Goal: Task Accomplishment & Management: Complete application form

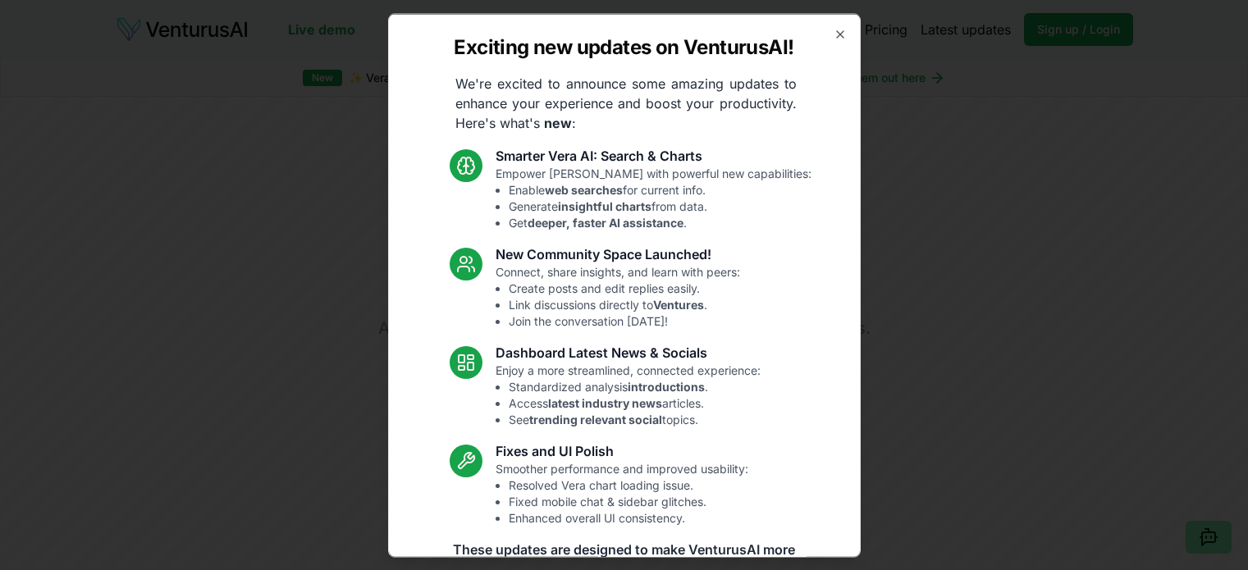
scroll to position [3424, 0]
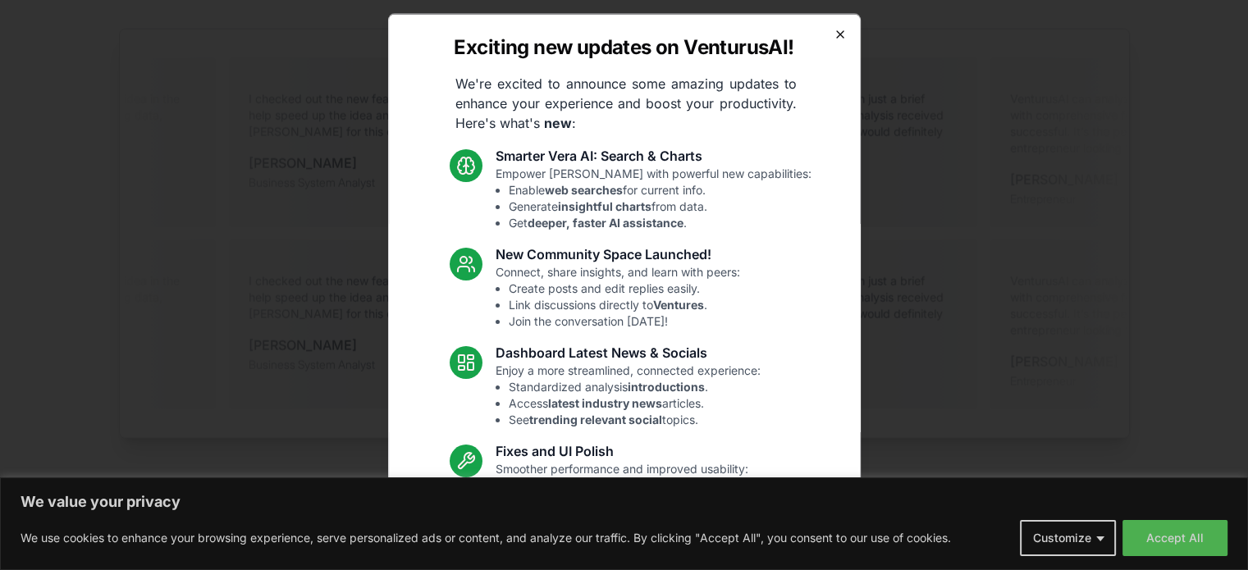
click at [837, 30] on icon "button" at bounding box center [840, 33] width 7 height 7
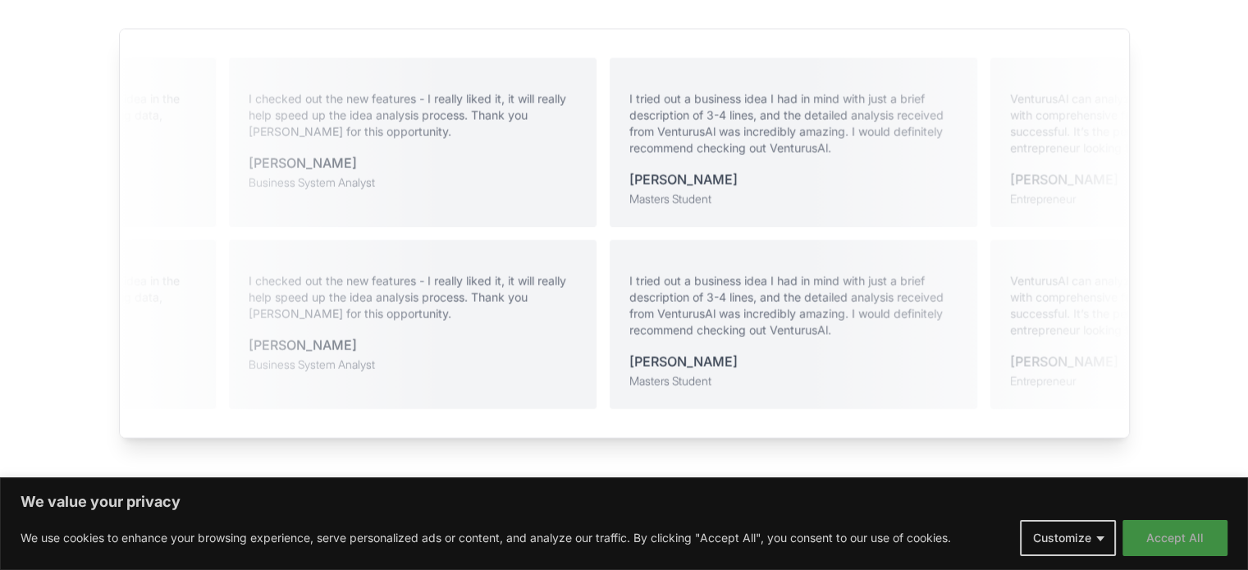
click at [1202, 521] on button "Accept All" at bounding box center [1175, 538] width 105 height 36
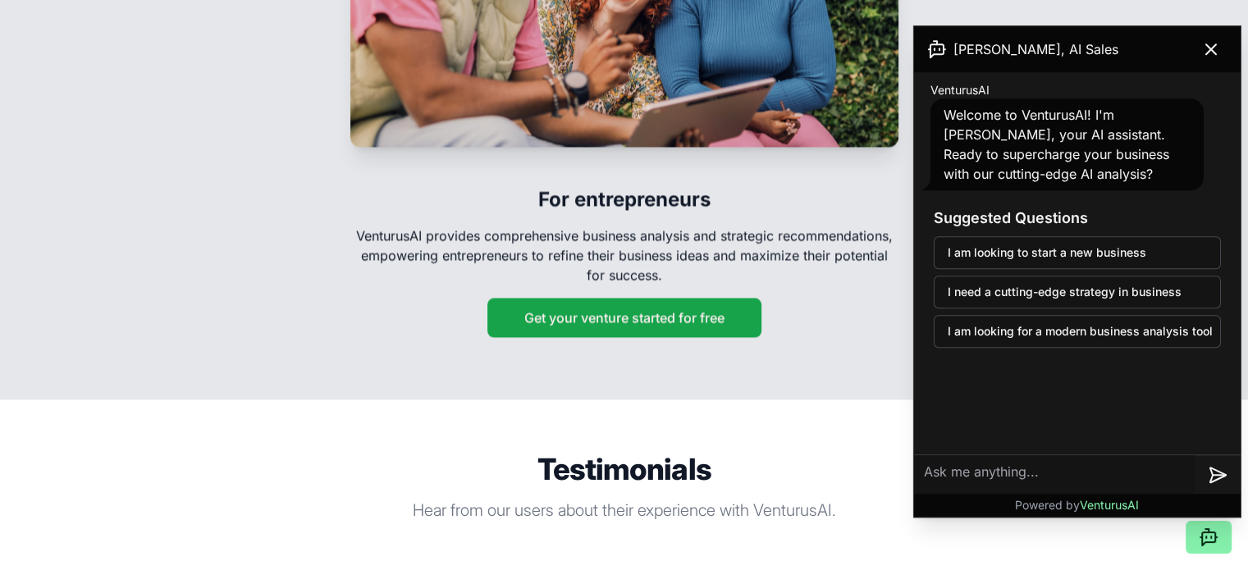
scroll to position [2850, 0]
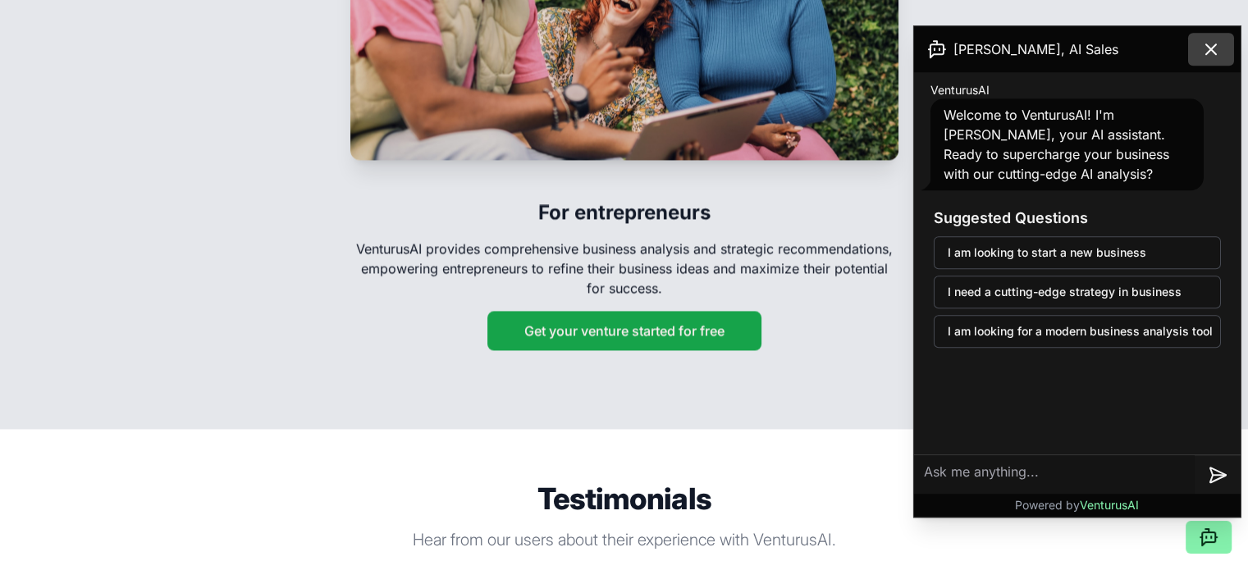
click at [1198, 44] on button at bounding box center [1211, 49] width 46 height 33
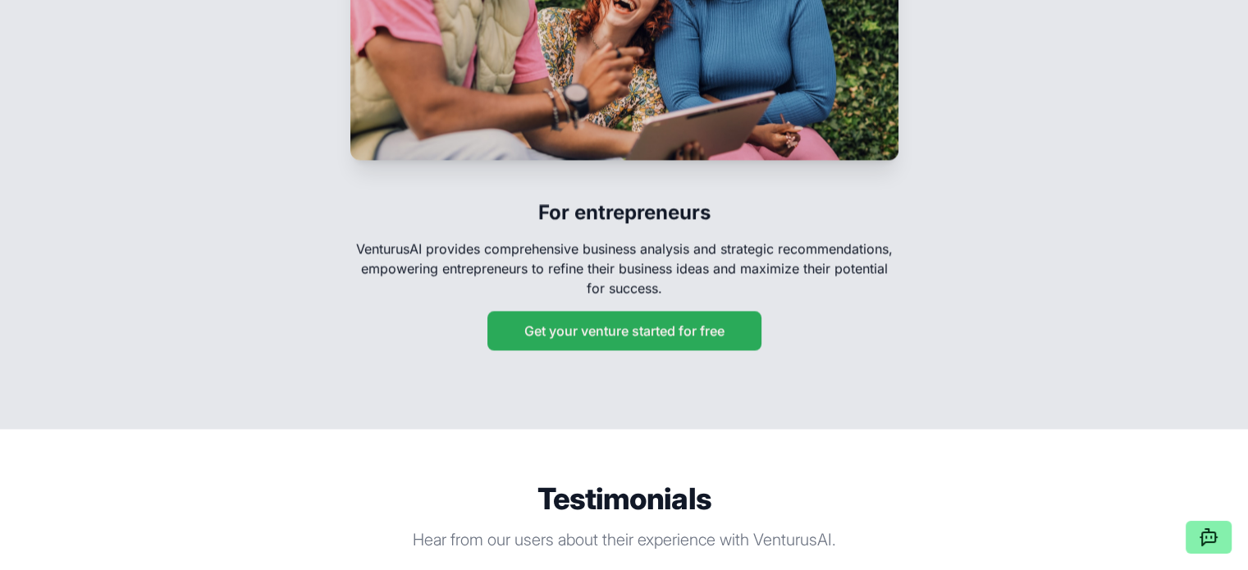
click at [703, 322] on button "Get your venture started for free" at bounding box center [625, 330] width 274 height 39
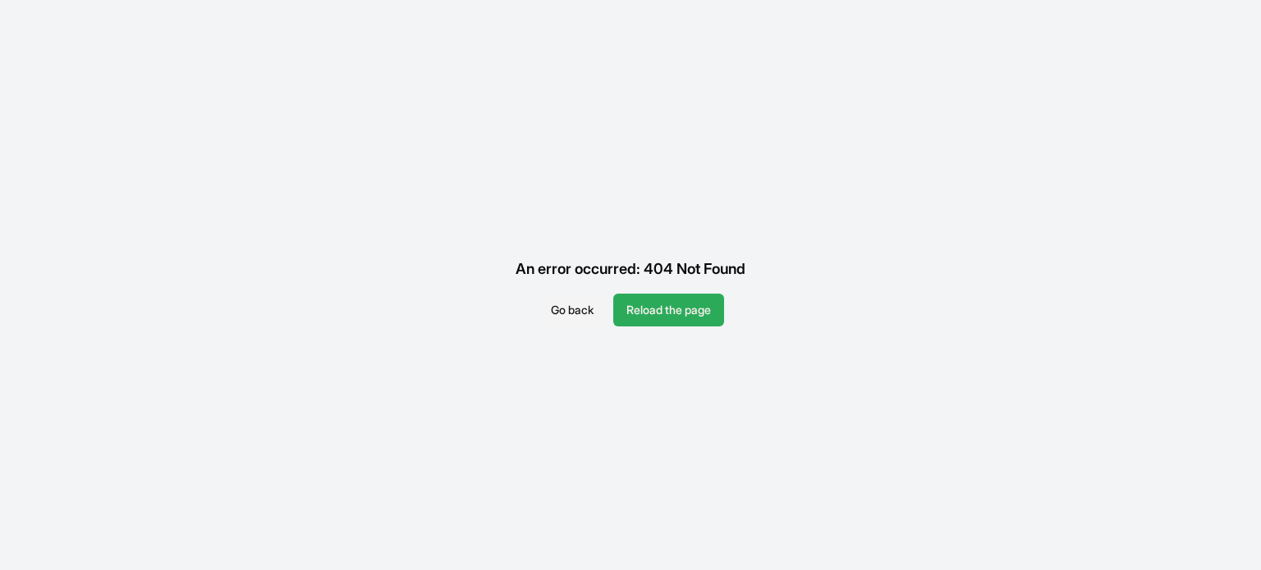
click at [623, 313] on button "Reload the page" at bounding box center [668, 310] width 111 height 33
click at [565, 311] on button "Go back" at bounding box center [572, 310] width 69 height 33
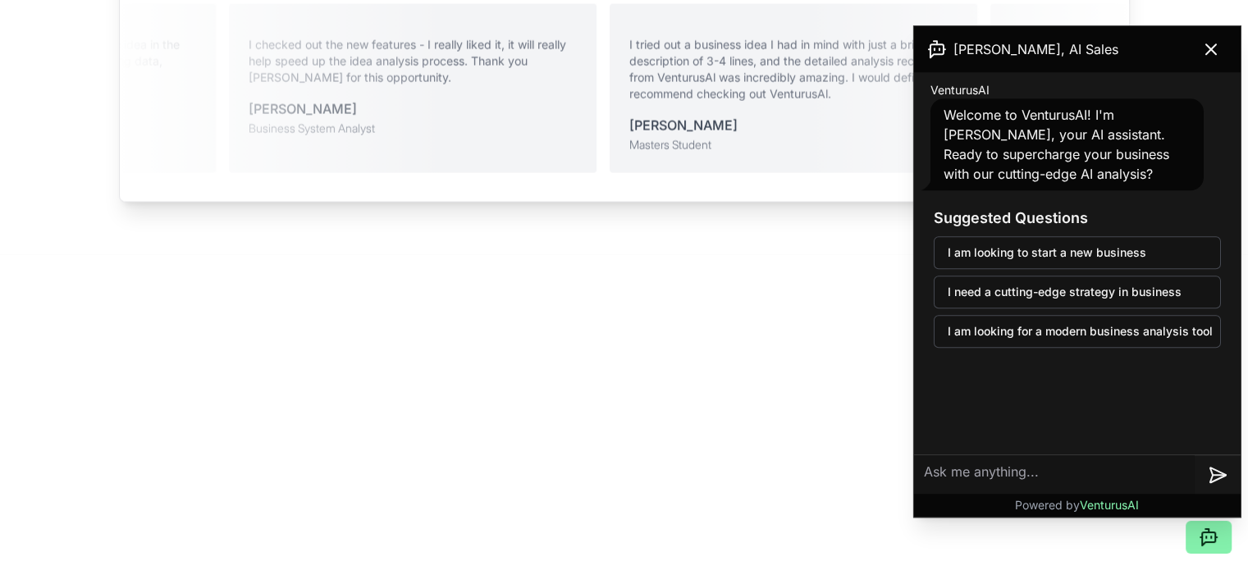
scroll to position [3956, 0]
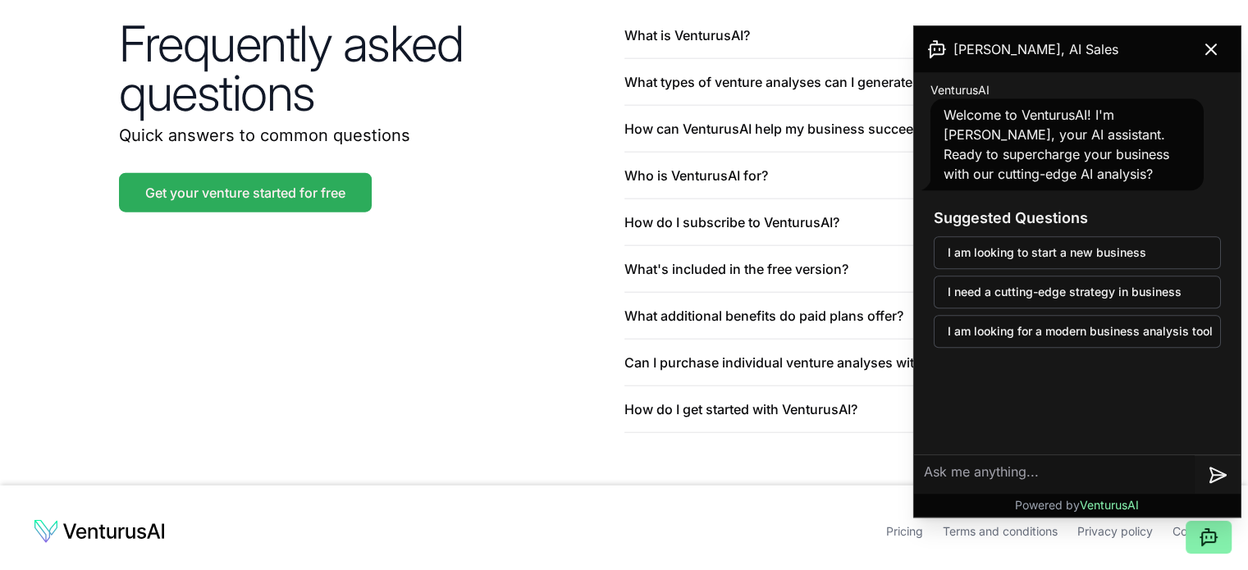
click at [303, 173] on link "Get your venture started for free" at bounding box center [245, 192] width 253 height 39
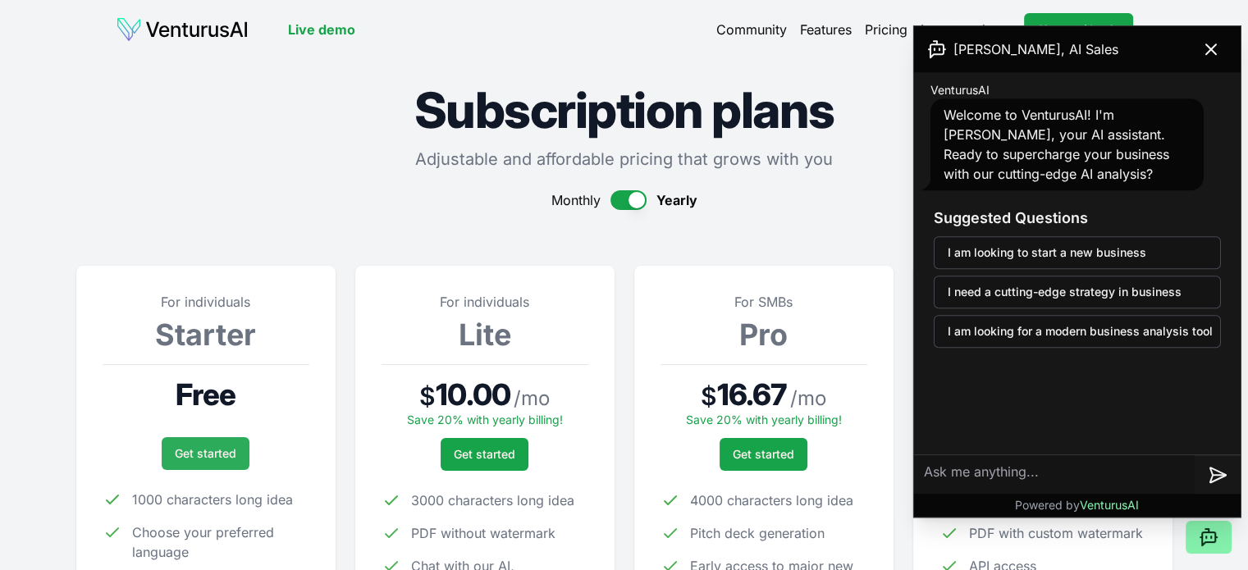
click at [176, 454] on link "Get started" at bounding box center [206, 453] width 88 height 33
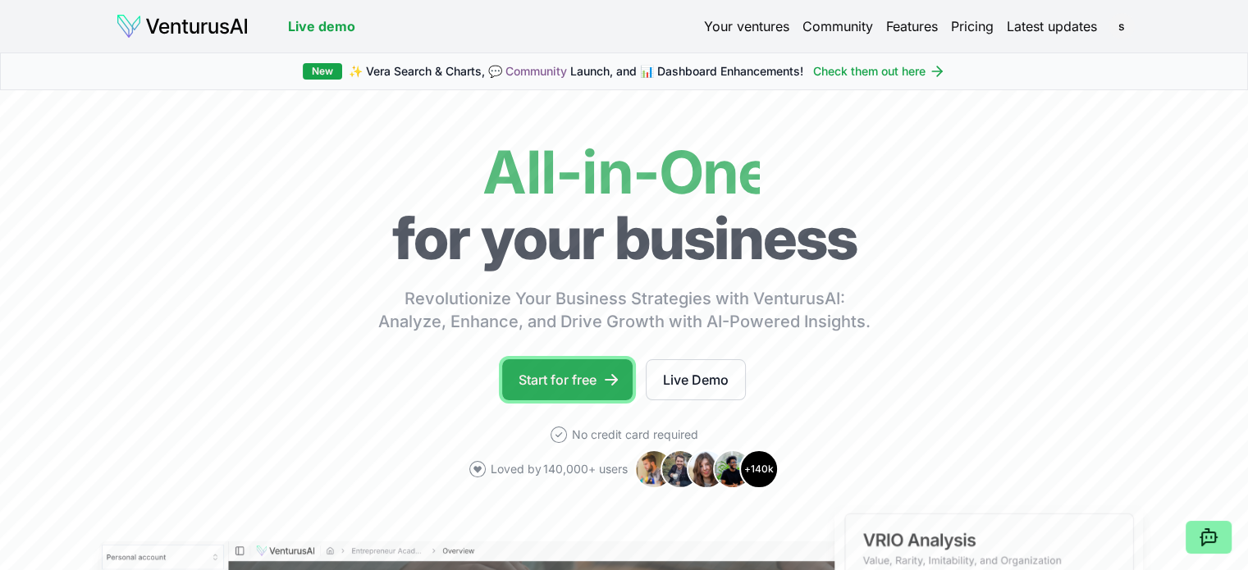
click at [565, 383] on link "Start for free" at bounding box center [567, 379] width 130 height 41
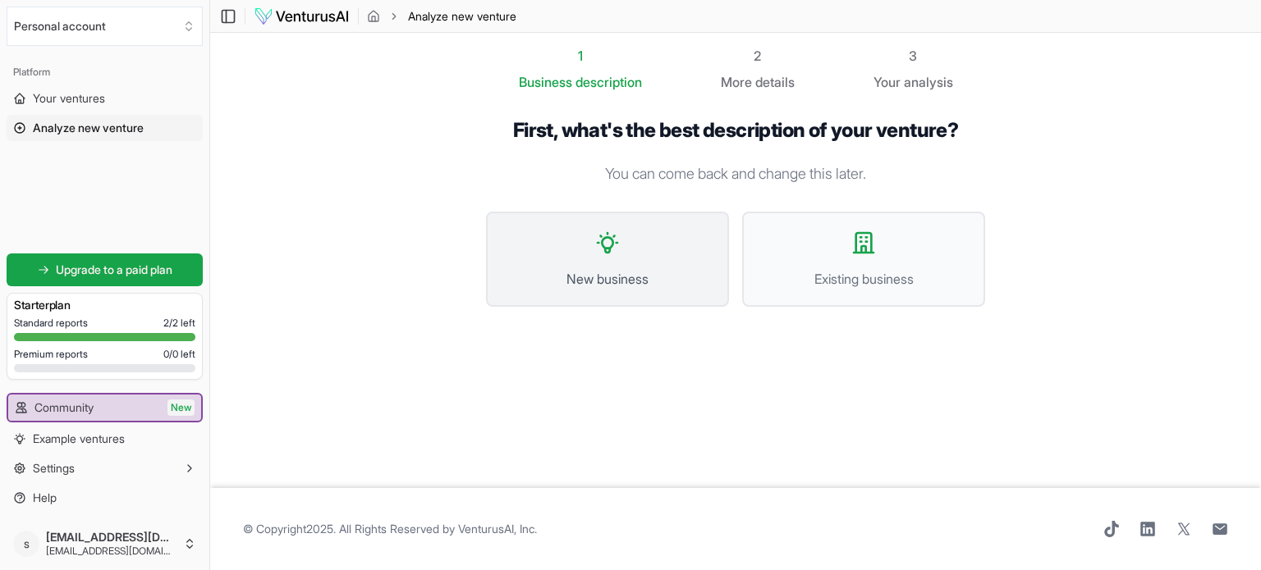
click at [588, 284] on span "New business" at bounding box center [607, 279] width 207 height 20
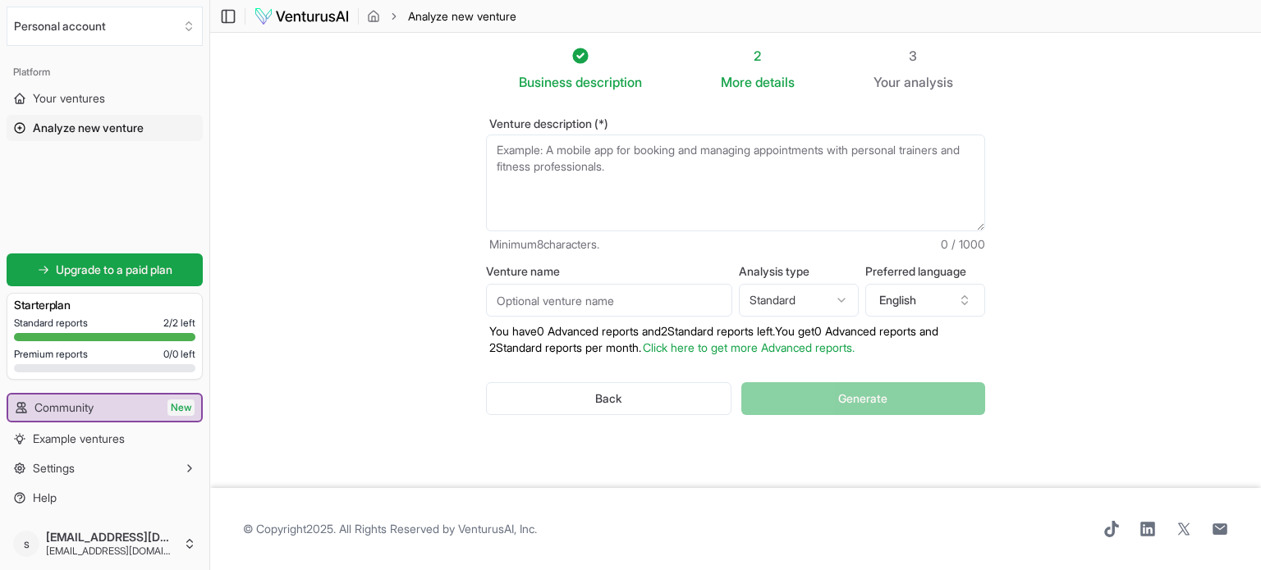
click at [612, 185] on textarea "Venture description (*)" at bounding box center [735, 183] width 499 height 97
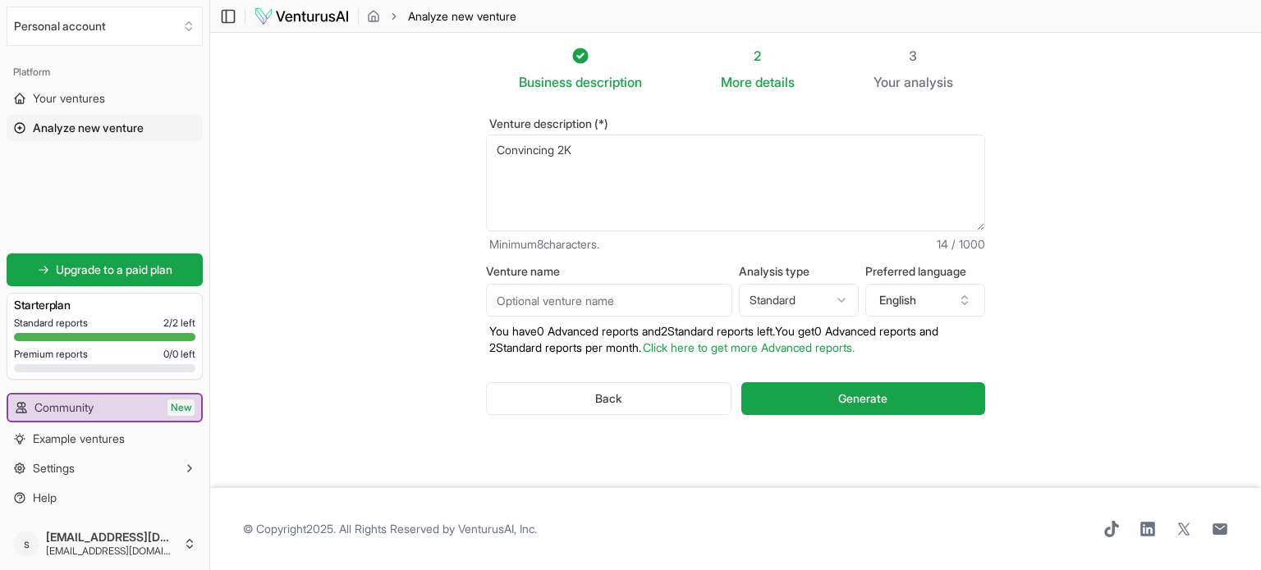
drag, startPoint x: 579, startPoint y: 147, endPoint x: 562, endPoint y: 143, distance: 17.7
click at [562, 143] on textarea "Convincing 2K" at bounding box center [735, 183] width 499 height 97
paste textarea "2K Games to remake/remastered"
paste textarea "Army Men: RTS"
drag, startPoint x: 923, startPoint y: 160, endPoint x: 486, endPoint y: 161, distance: 437.5
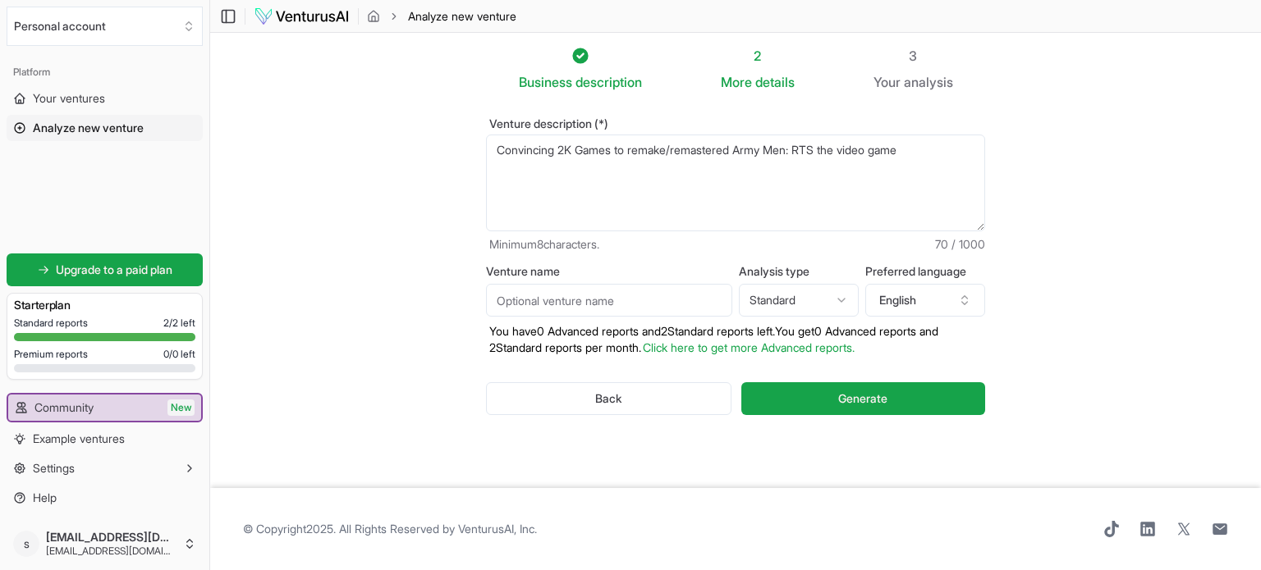
click at [486, 161] on textarea "Convincing 2K Games to remake/remastered" at bounding box center [735, 183] width 499 height 97
type textarea "Convincing 2K Games to remake/remastered Army Men: RTS the video game"
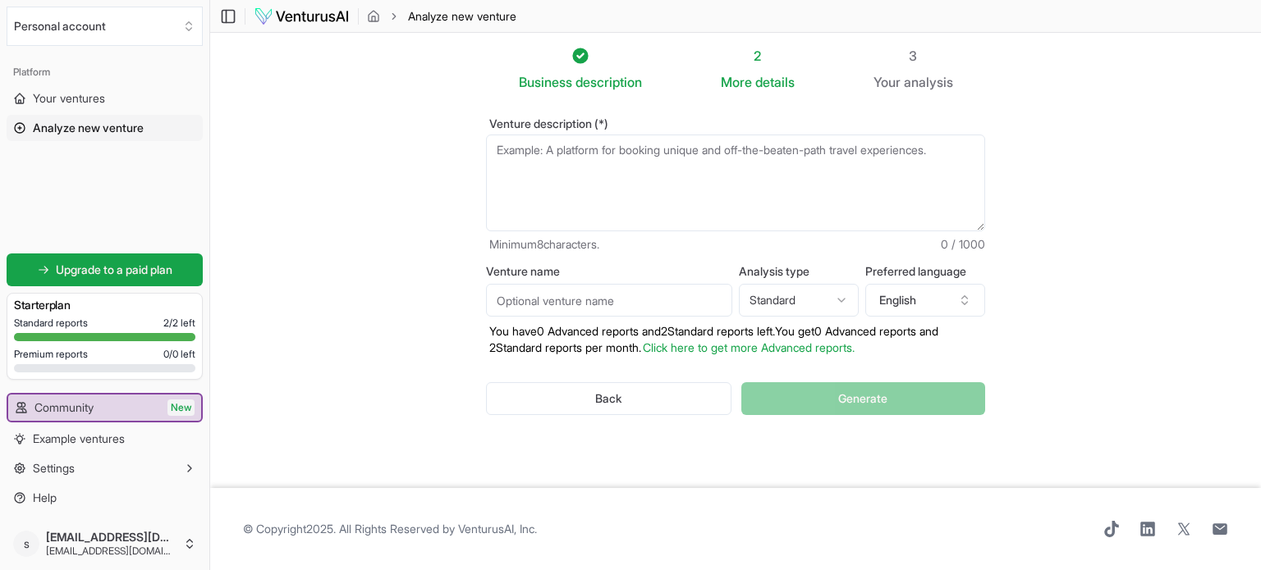
paste textarea "Convincing 2K Games to remake or remaster the video game Army Men: RTS in order…"
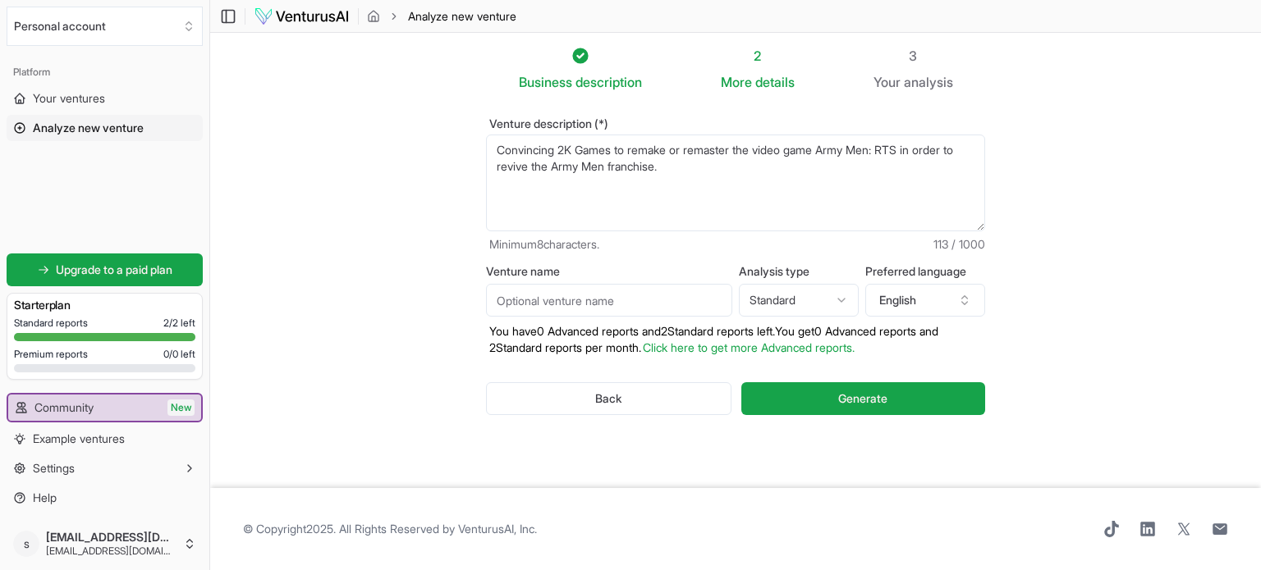
type textarea "Convincing 2K Games to remake or remaster the video game Army Men: RTS in order…"
click at [671, 302] on input "Venture name" at bounding box center [609, 300] width 246 height 33
drag, startPoint x: 830, startPoint y: 153, endPoint x: 914, endPoint y: 153, distance: 84.5
click at [914, 153] on textarea "Convincing 2K Games to remake or remaster the video game Army Men: RTS in order…" at bounding box center [735, 183] width 499 height 97
drag, startPoint x: 555, startPoint y: 170, endPoint x: 660, endPoint y: 174, distance: 105.1
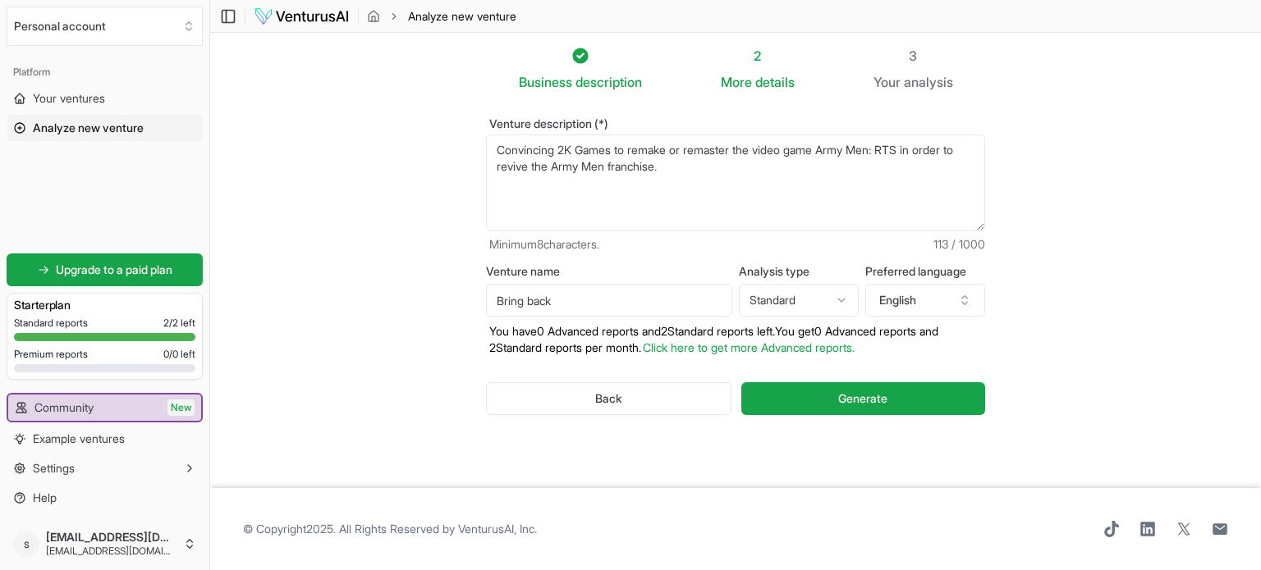
click at [660, 174] on textarea "Convincing 2K Games to remake or remaster the video game Army Men: RTS in order…" at bounding box center [735, 183] width 499 height 97
click at [642, 296] on input "Bring back" at bounding box center [609, 300] width 246 height 33
paste input "Army Men franchise"
type input "Bring back Army Men franchise"
click at [823, 288] on html "We value your privacy We use cookies to enhance your browsing experience, serve…" at bounding box center [630, 285] width 1261 height 570
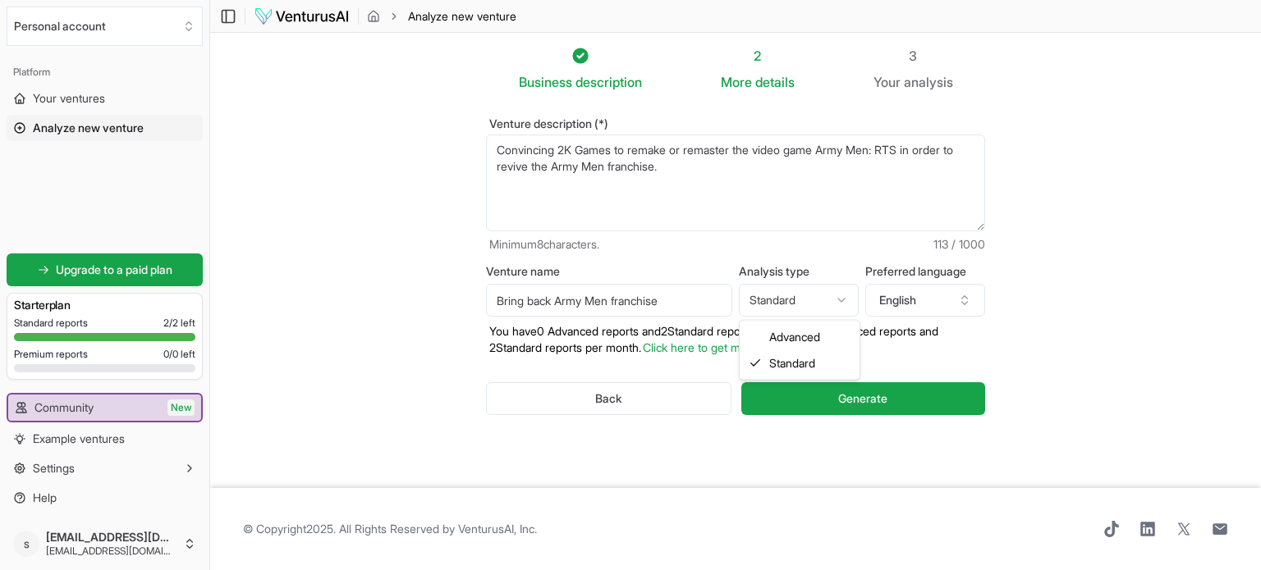
select select "advanced"
click at [684, 308] on input "Bring back Army Men franchise" at bounding box center [609, 300] width 246 height 33
drag, startPoint x: 832, startPoint y: 149, endPoint x: 913, endPoint y: 147, distance: 81.3
click at [913, 147] on textarea "Convincing 2K Games to remake or remaster the video game Army Men: RTS in order…" at bounding box center [735, 183] width 499 height 97
click at [702, 298] on input "Bring back Army Men franchise" at bounding box center [609, 300] width 246 height 33
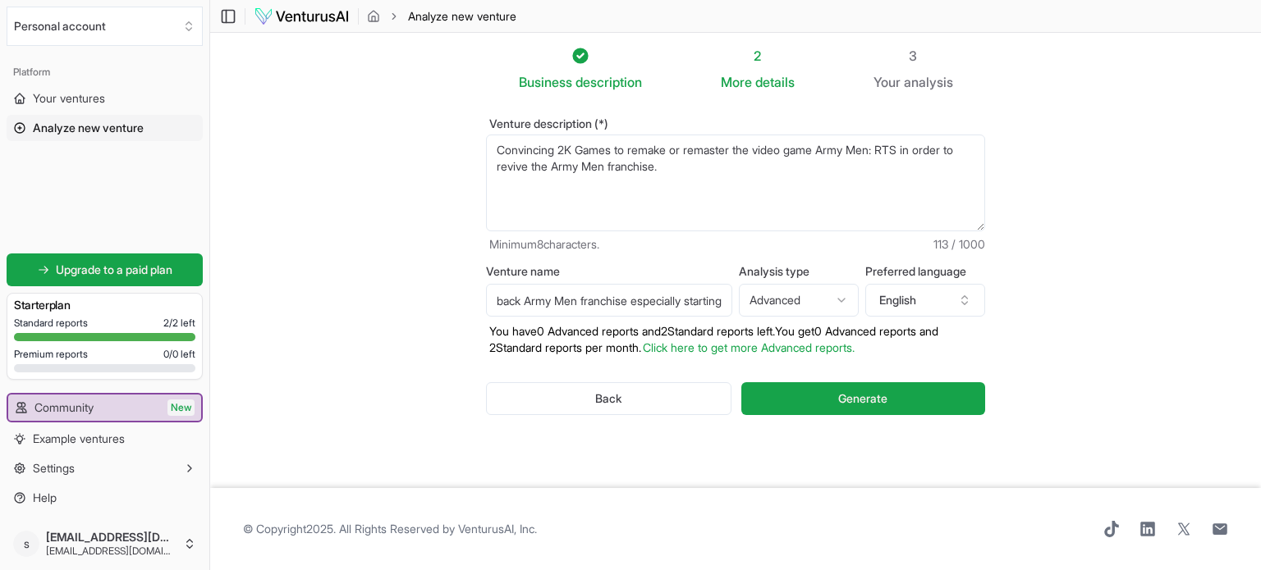
scroll to position [0, 51]
paste input "Army Men: RTS"
type input "Bring back Army Men franchise especially starting with Army Men: RTS."
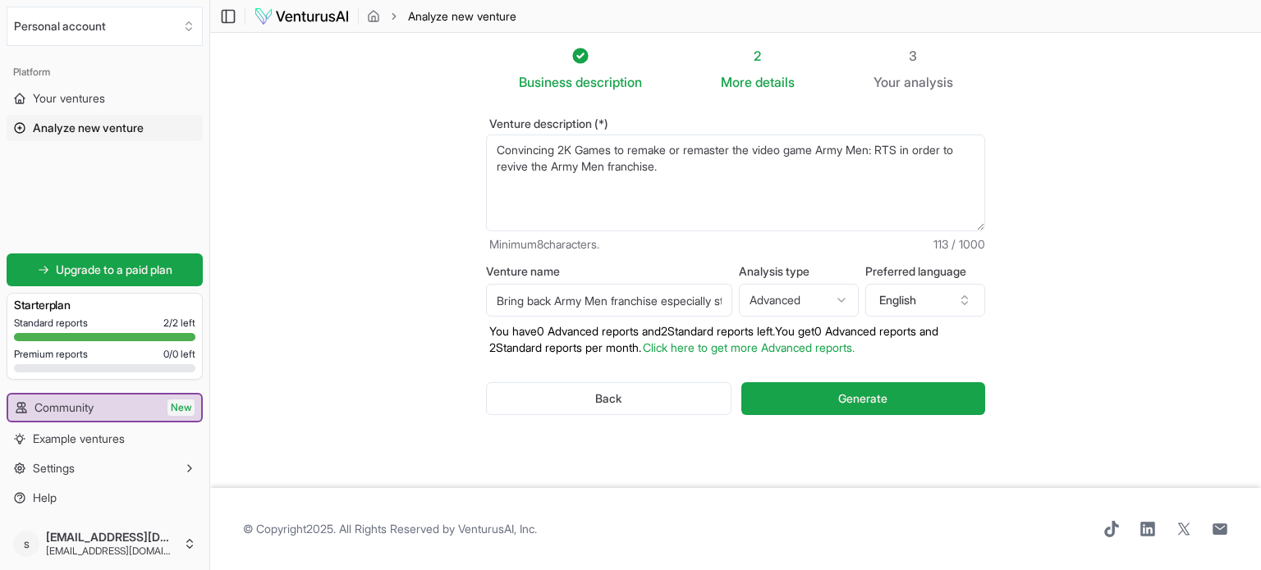
click at [662, 168] on textarea "Convincing 2K Games to remake or remaster the video game Army Men: RTS in order…" at bounding box center [735, 183] width 499 height 97
click at [918, 152] on textarea "Convincing 2K Games to remake or remaster the video game Army Men: RTS in order…" at bounding box center [735, 183] width 499 height 97
drag, startPoint x: 959, startPoint y: 168, endPoint x: 795, endPoint y: 163, distance: 163.4
click at [795, 163] on textarea "Convincing 2K Games to remake or remaster the video game Army Men: RTS in order…" at bounding box center [735, 183] width 499 height 97
click at [717, 162] on textarea "Convincing 2K Games to remake or remaster the video game Army Men: RTS in order…" at bounding box center [735, 183] width 499 height 97
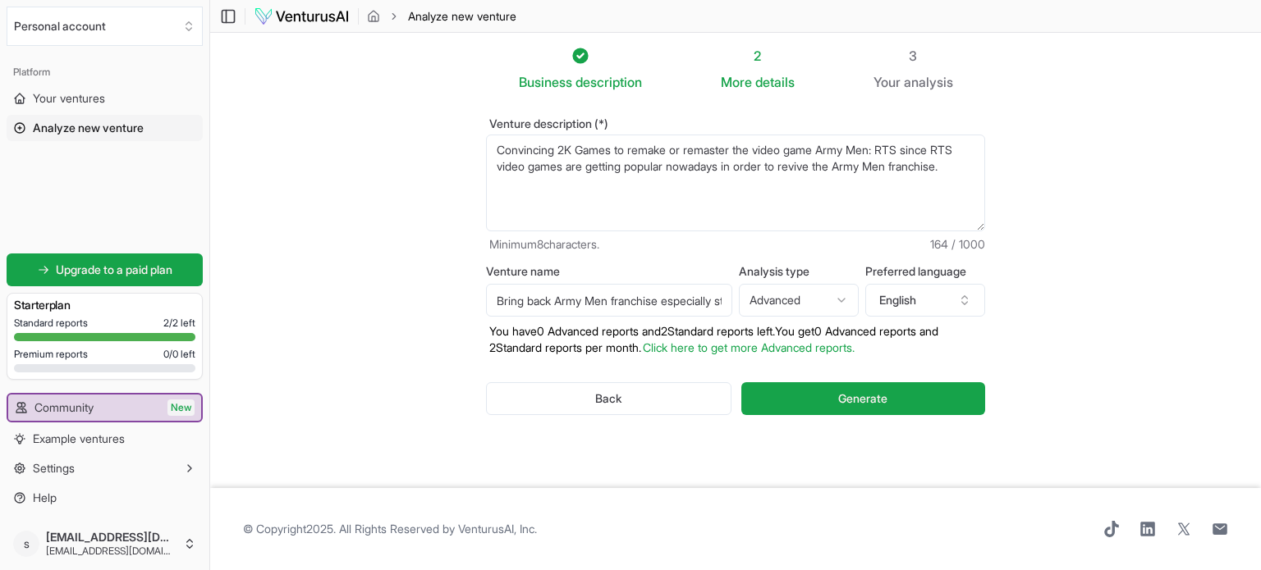
click at [706, 171] on textarea "Convincing 2K Games to remake or remaster the video game Army Men: RTS in order…" at bounding box center [735, 183] width 499 height 97
drag, startPoint x: 960, startPoint y: 167, endPoint x: 384, endPoint y: 123, distance: 577.8
click at [384, 123] on section "Business description 2 More details 3 Your analysis Venture description (*) Con…" at bounding box center [735, 261] width 1051 height 456
type textarea "Convincing 2K Games to remake or remaster the video game Army Men: RTS since RT…"
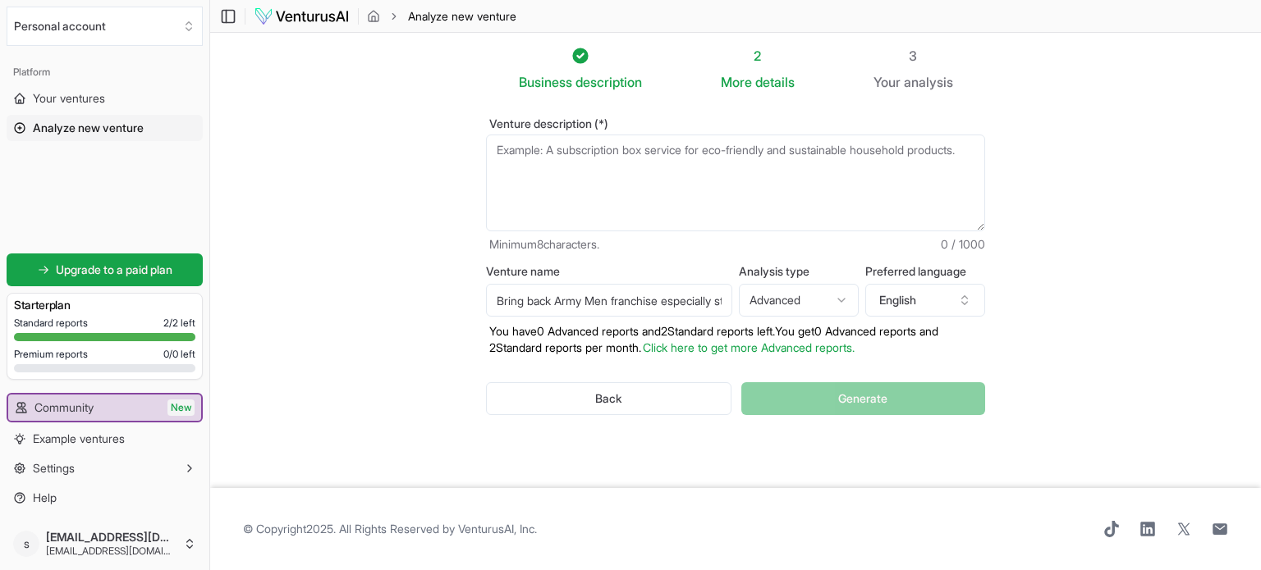
paste textarea "Convincing 2K Games to consider a remake or remaster of the video game Army Men…"
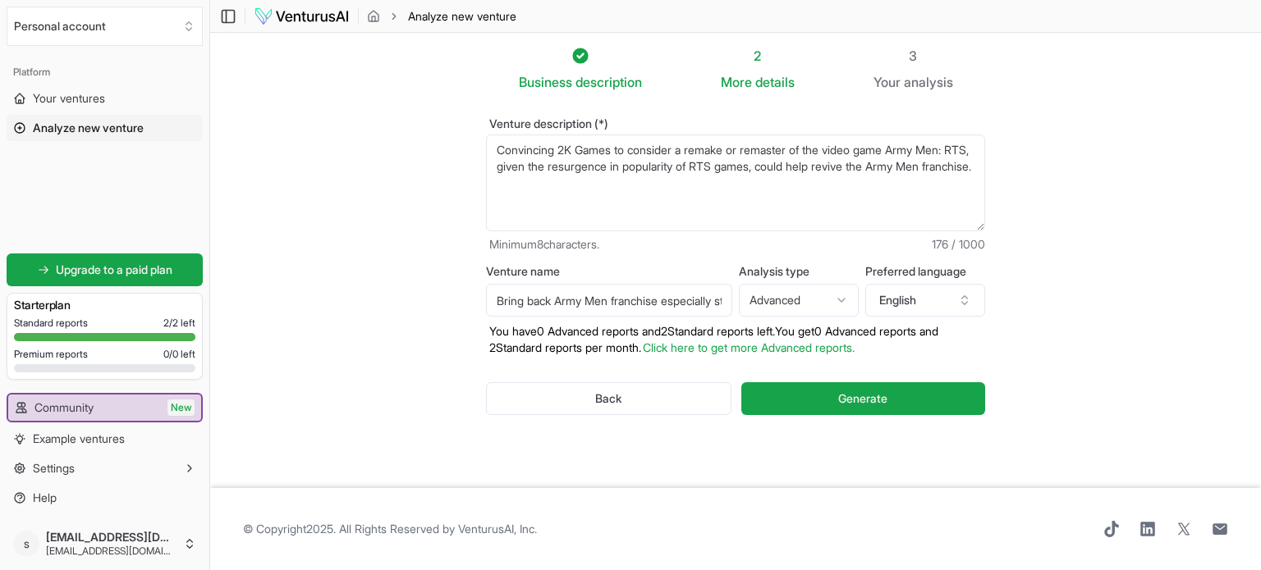
click at [544, 181] on textarea "Convincing 2K Games to remake or remaster the video game Army Men: RTS since RT…" at bounding box center [735, 183] width 499 height 97
drag, startPoint x: 903, startPoint y: 153, endPoint x: 518, endPoint y: 164, distance: 385.1
click at [518, 164] on textarea "Convincing 2K Games to remake or remaster the video game Army Men: RTS since RT…" at bounding box center [735, 183] width 499 height 97
click at [622, 178] on textarea "Convincing 2K Games to remake or remaster the video game Army Men: RTS since RT…" at bounding box center [735, 183] width 499 height 97
paste textarea "Army Men: RTS"
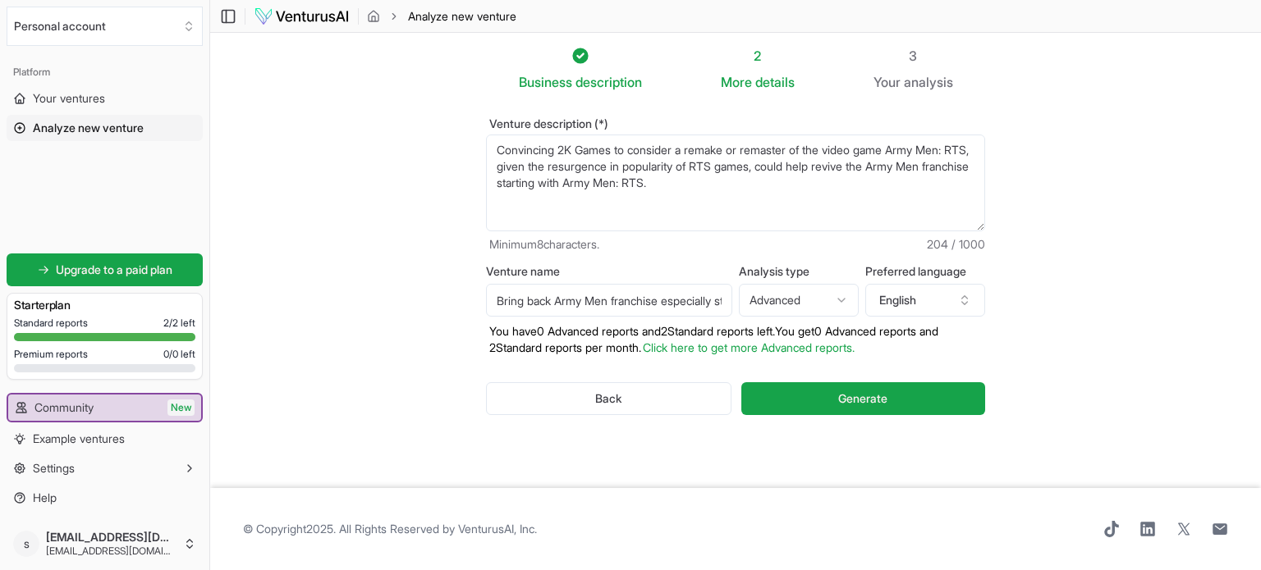
drag, startPoint x: 710, startPoint y: 183, endPoint x: 435, endPoint y: 131, distance: 279.8
click at [435, 131] on section "Business description 2 More details 3 Your analysis Venture description (*) Con…" at bounding box center [735, 261] width 1051 height 456
type textarea "Convincing 2K Games to consider a remake or remaster of the video game Army Men…"
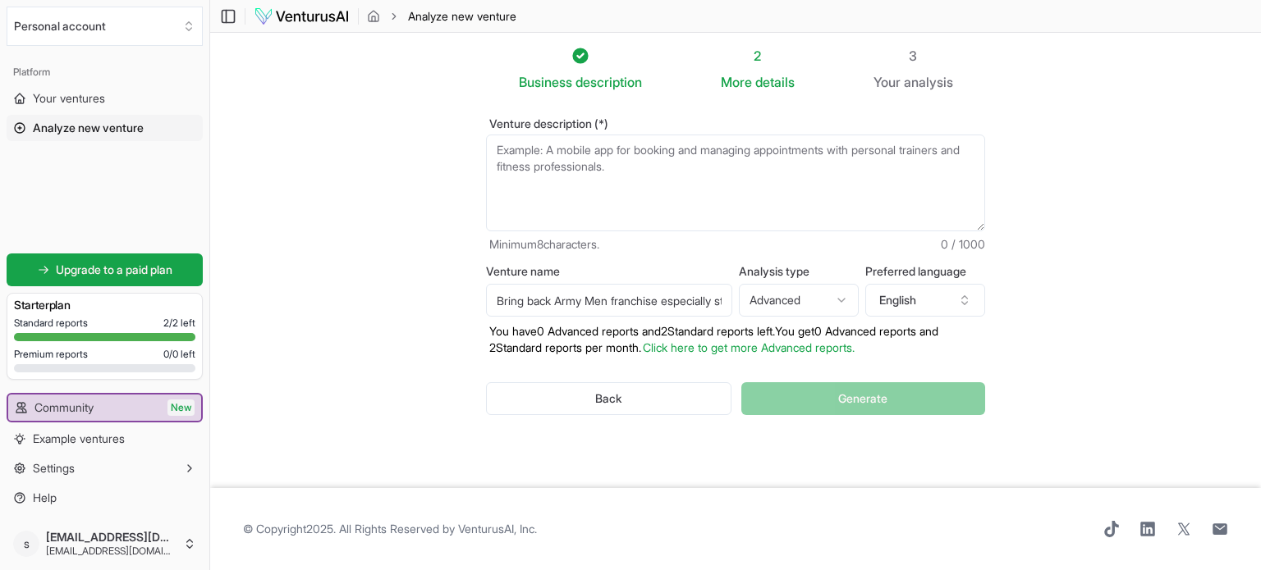
paste textarea "Convincing 2K Games to explore a remake or remaster of the video game Army Men:…"
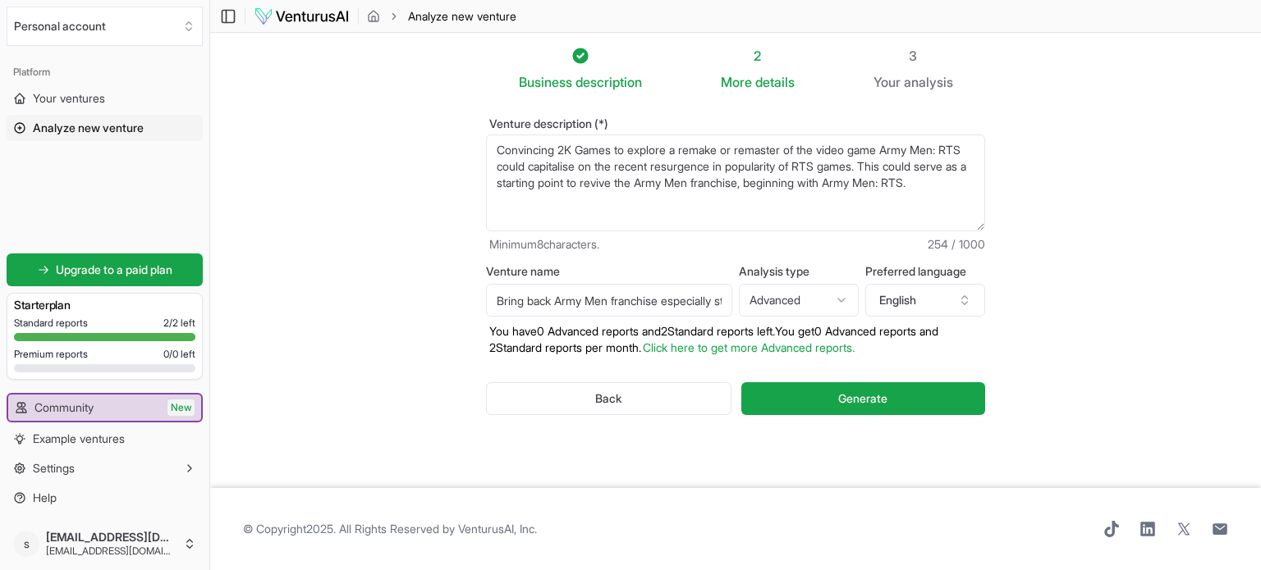
type textarea "Convincing 2K Games to explore a remake or remaster of the video game Army Men:…"
click at [660, 308] on input "Bring back Army Men franchise especially starting with Army Men: RTS." at bounding box center [609, 300] width 246 height 33
click at [558, 296] on input "Bring back Army Men franchise especially starting with Army Men: RTS." at bounding box center [609, 300] width 246 height 33
type input "Bring back the Army Men franchise especially starting with Army Men: RTS."
drag, startPoint x: 721, startPoint y: 302, endPoint x: 337, endPoint y: 300, distance: 384.1
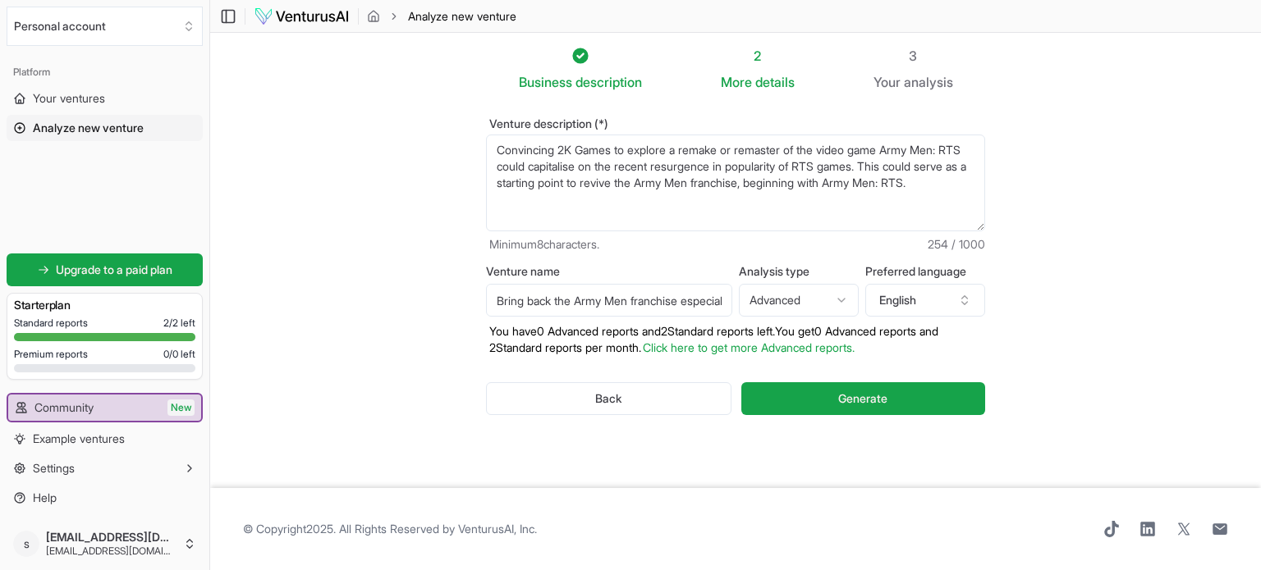
click at [337, 300] on section "Business description 2 More details 3 Your analysis Venture description (*) Con…" at bounding box center [735, 261] width 1051 height 456
paste input "0 free commands left today Improve Reviving the Army Men franchise, particularl…"
type input "0 free commands left today Improve Reviving the Army Men franchise, particularl…"
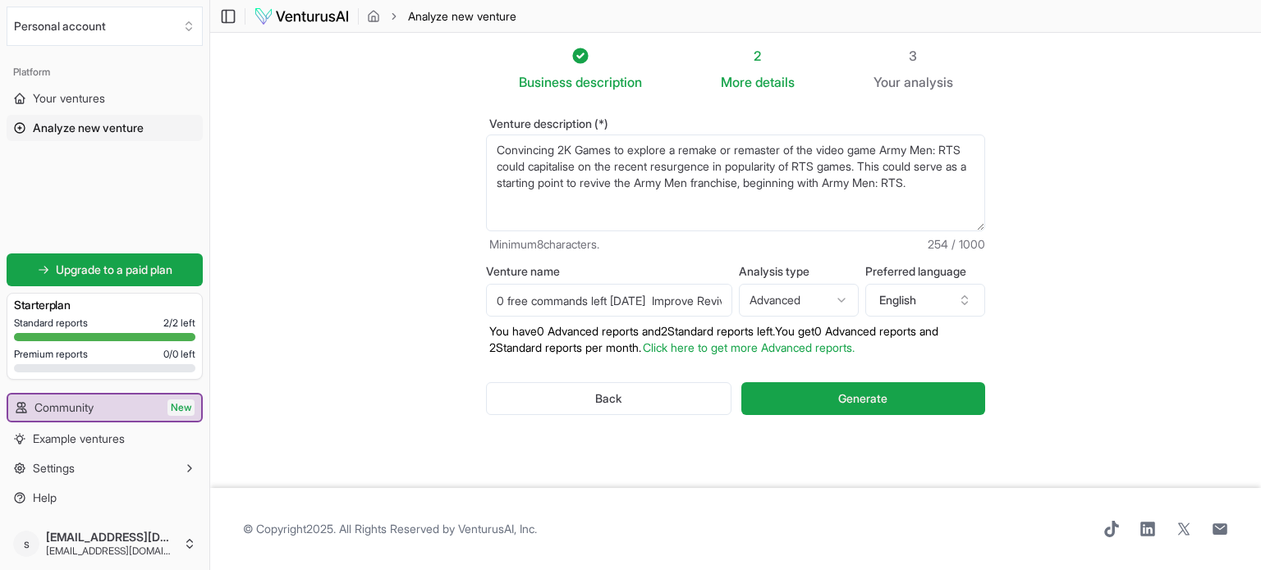
click at [1151, 261] on section "Business description 2 More details 3 Your analysis Venture description (*) Con…" at bounding box center [735, 261] width 1051 height 456
click at [957, 383] on button "Generate" at bounding box center [863, 398] width 244 height 33
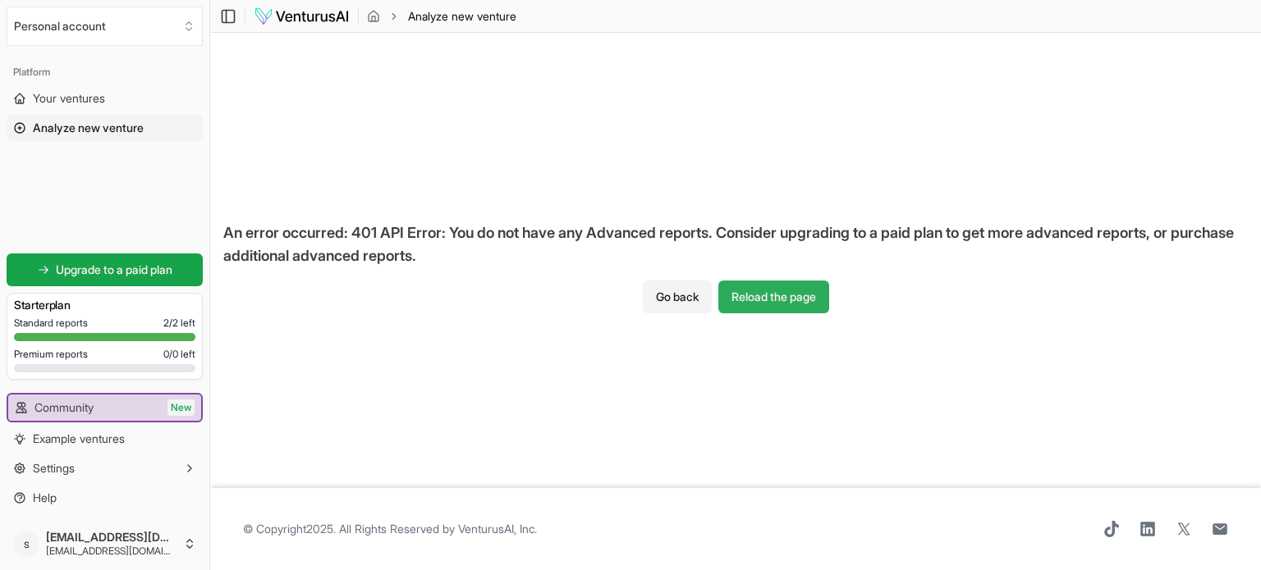
click at [758, 305] on button "Reload the page" at bounding box center [773, 297] width 111 height 33
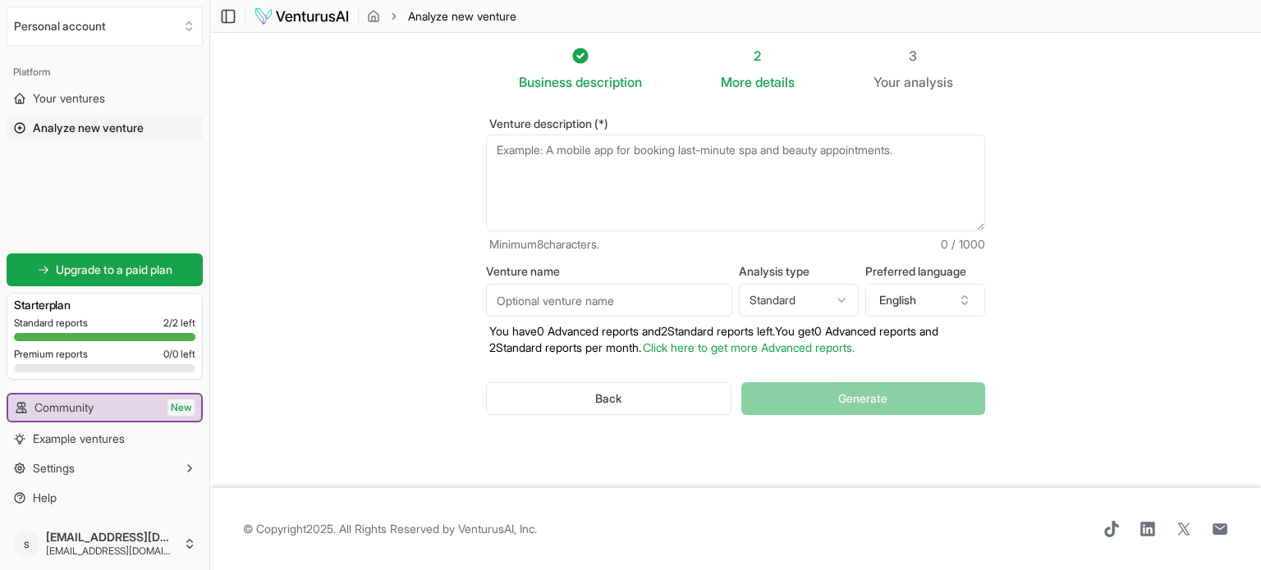
click at [686, 161] on textarea "Venture description (*)" at bounding box center [735, 183] width 499 height 97
paste textarea "0 free commands left today Improve Reviving the Army Men franchise, particularl…"
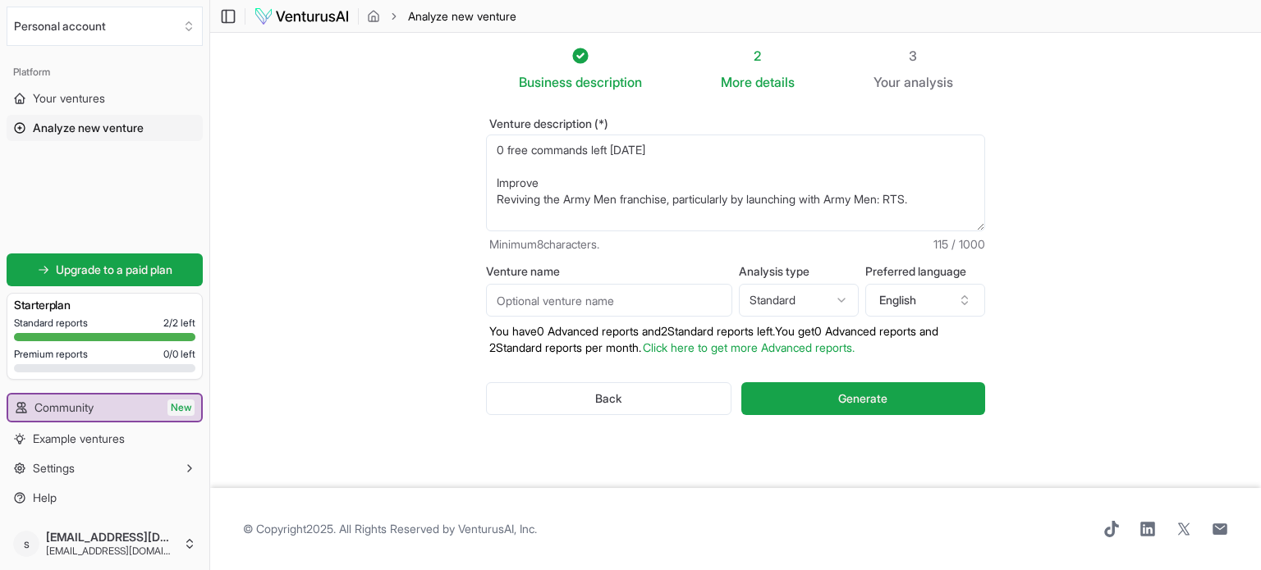
drag, startPoint x: 945, startPoint y: 213, endPoint x: 491, endPoint y: 217, distance: 454.7
click at [491, 217] on textarea "0 free commands left today Improve Reviving the Army Men franchise, particularl…" at bounding box center [735, 183] width 499 height 97
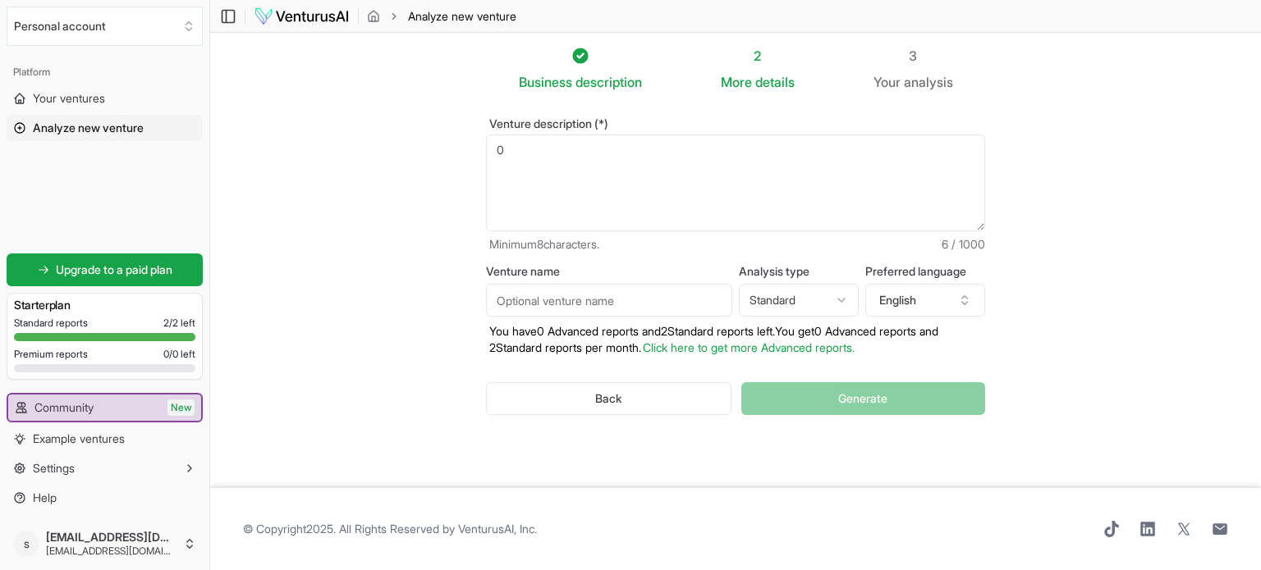
type textarea "0"
click at [555, 303] on input "Venture name" at bounding box center [609, 300] width 246 height 33
paste input "Reviving the Army Men franchise, particularly by launching with Army Men: RTS."
type input "Reviving the Army Men franchise, particularly by launching with Army Men: RTS."
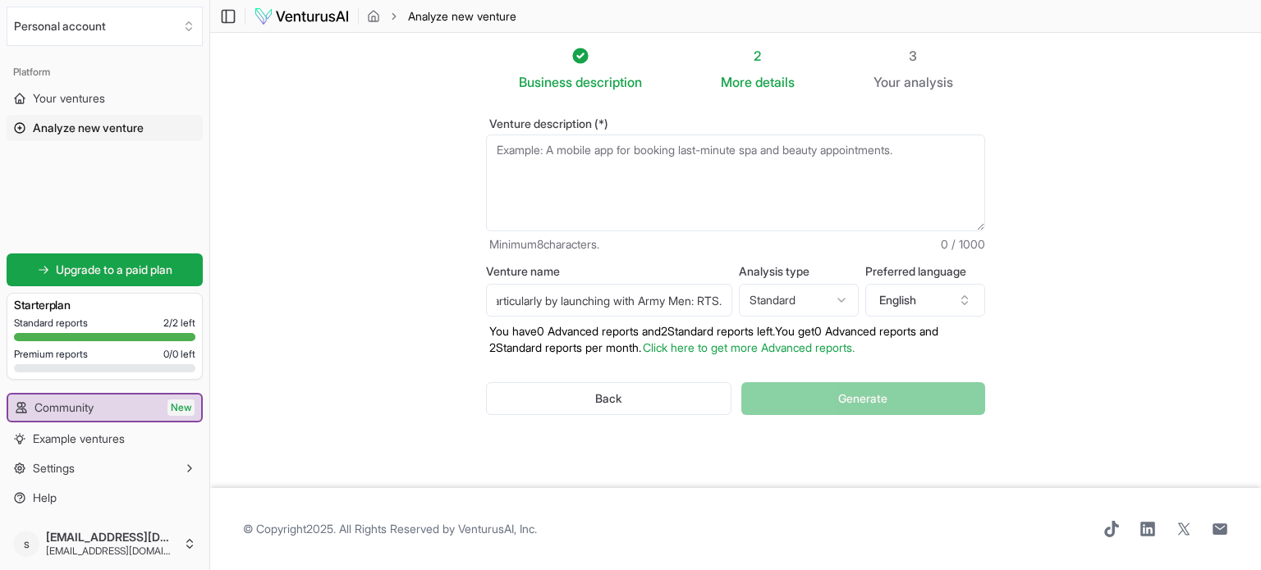
scroll to position [0, 0]
click at [620, 193] on textarea "Venture description (*)" at bounding box center [735, 183] width 499 height 97
